Goal: Find specific page/section: Find specific page/section

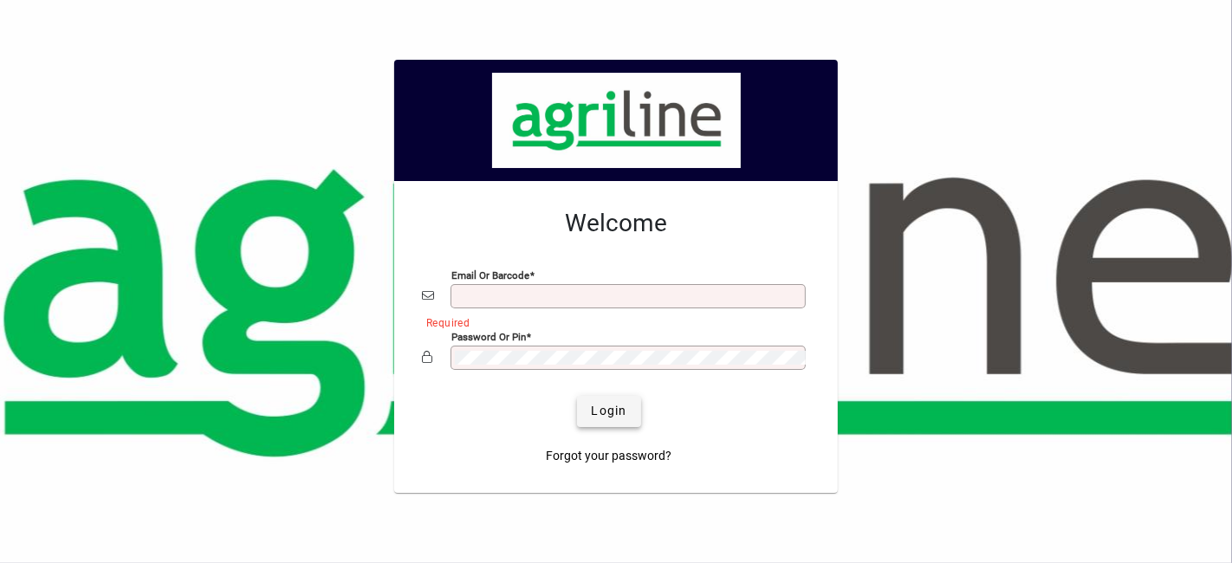
type input "**********"
click at [618, 407] on span "Login" at bounding box center [609, 411] width 36 height 18
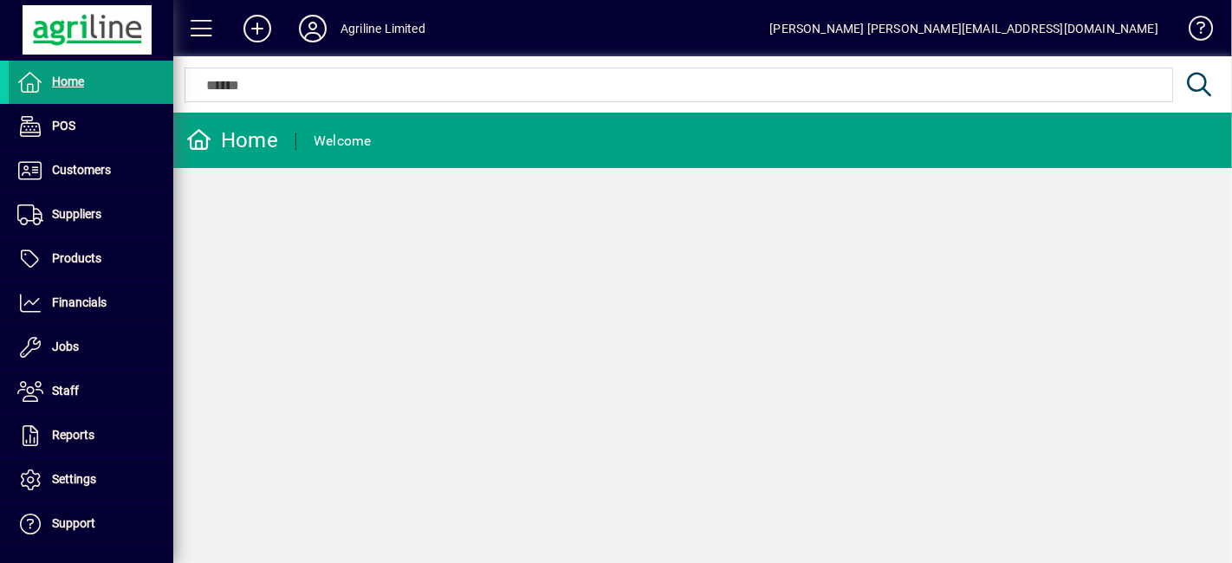
click at [439, 77] on input "text" at bounding box center [677, 84] width 961 height 21
